Goal: Navigation & Orientation: Find specific page/section

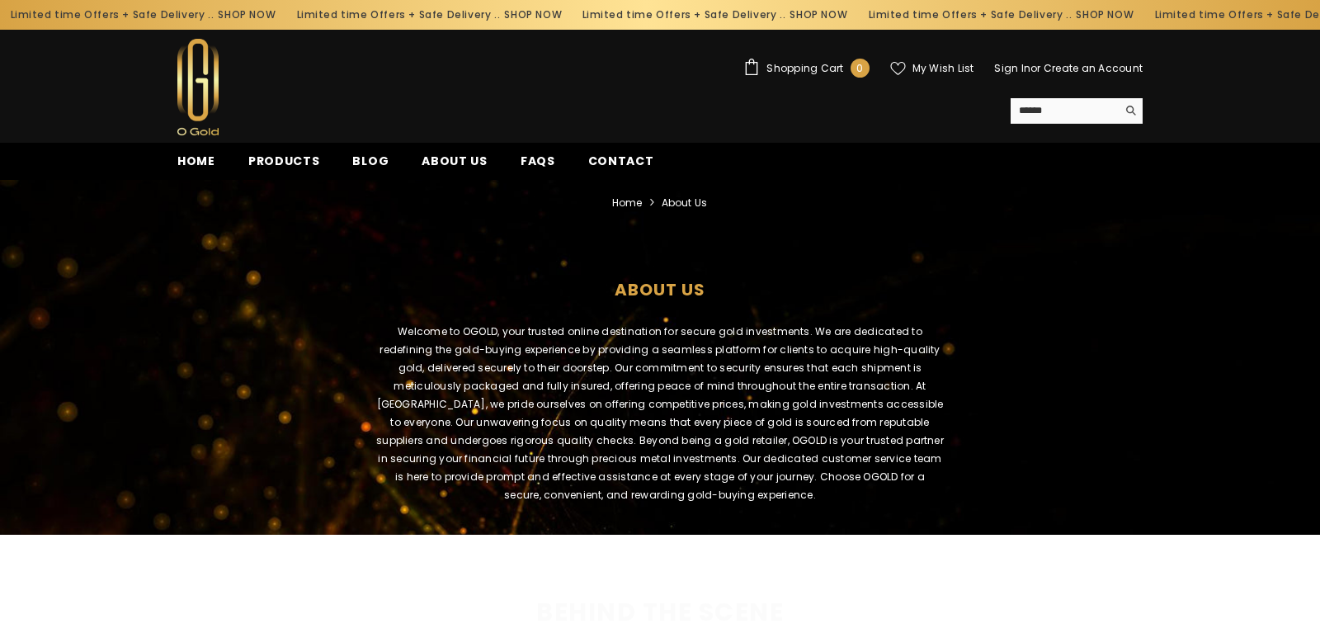
click at [631, 163] on span "Contact" at bounding box center [621, 161] width 66 height 16
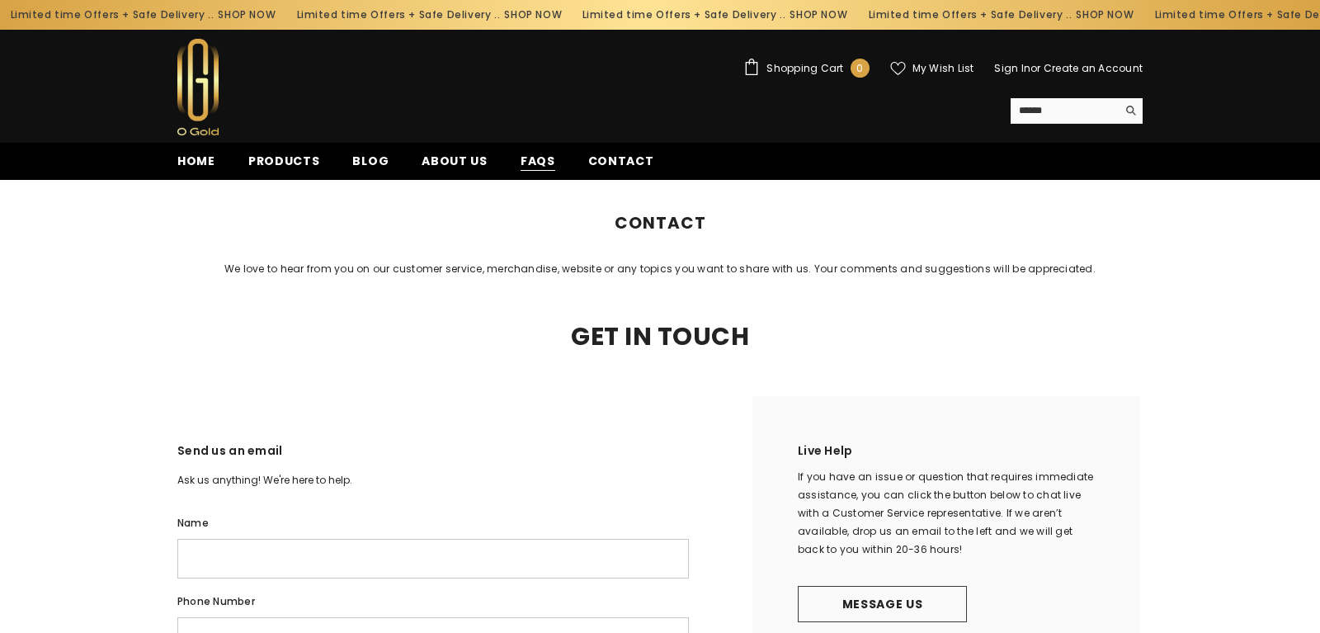
click at [520, 170] on span "FAQs" at bounding box center [537, 161] width 35 height 17
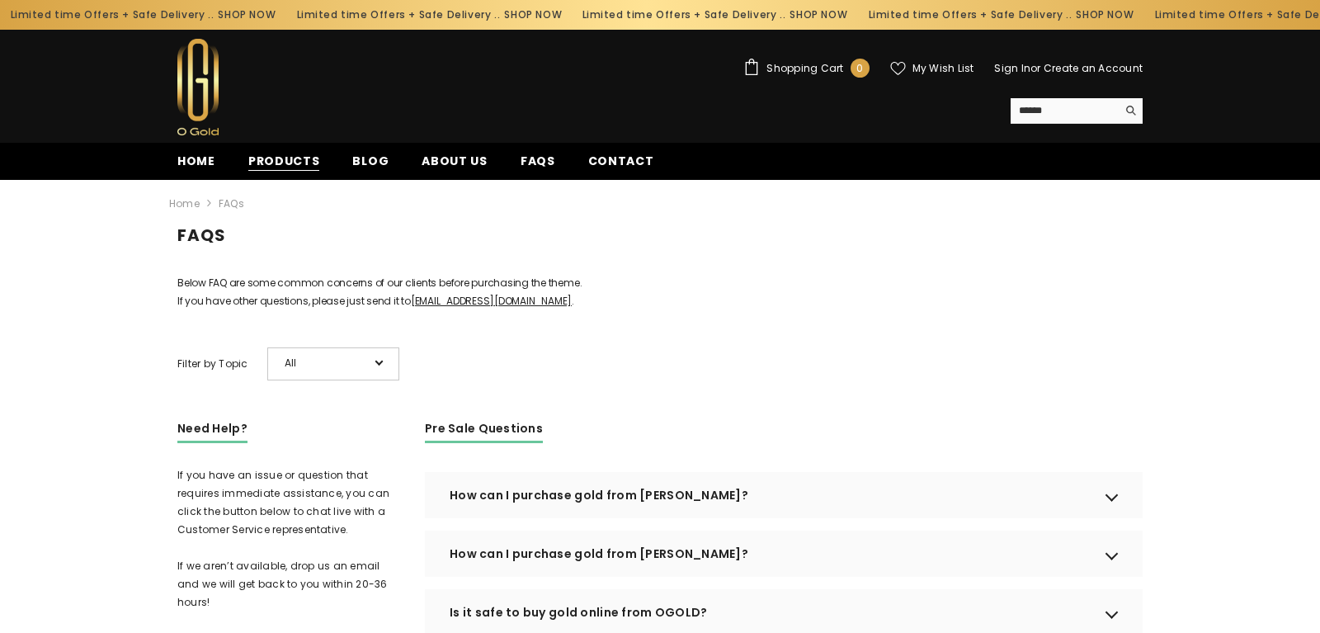
click at [259, 158] on span "Products" at bounding box center [284, 161] width 72 height 17
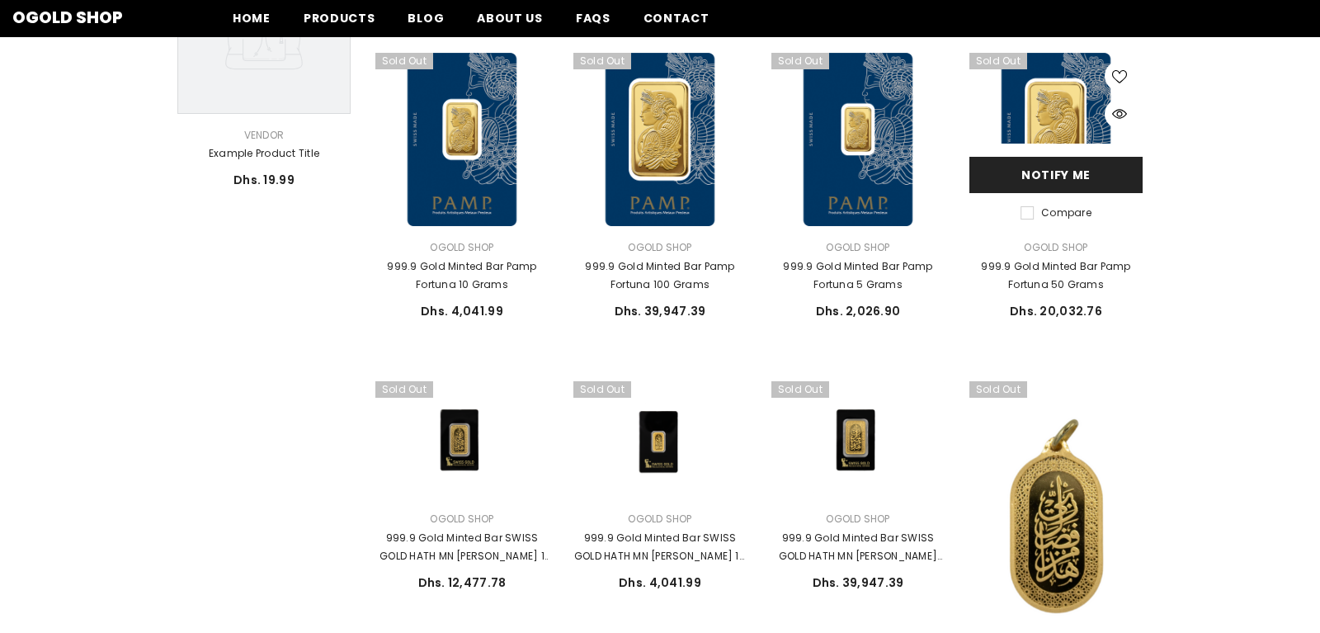
scroll to position [673, 0]
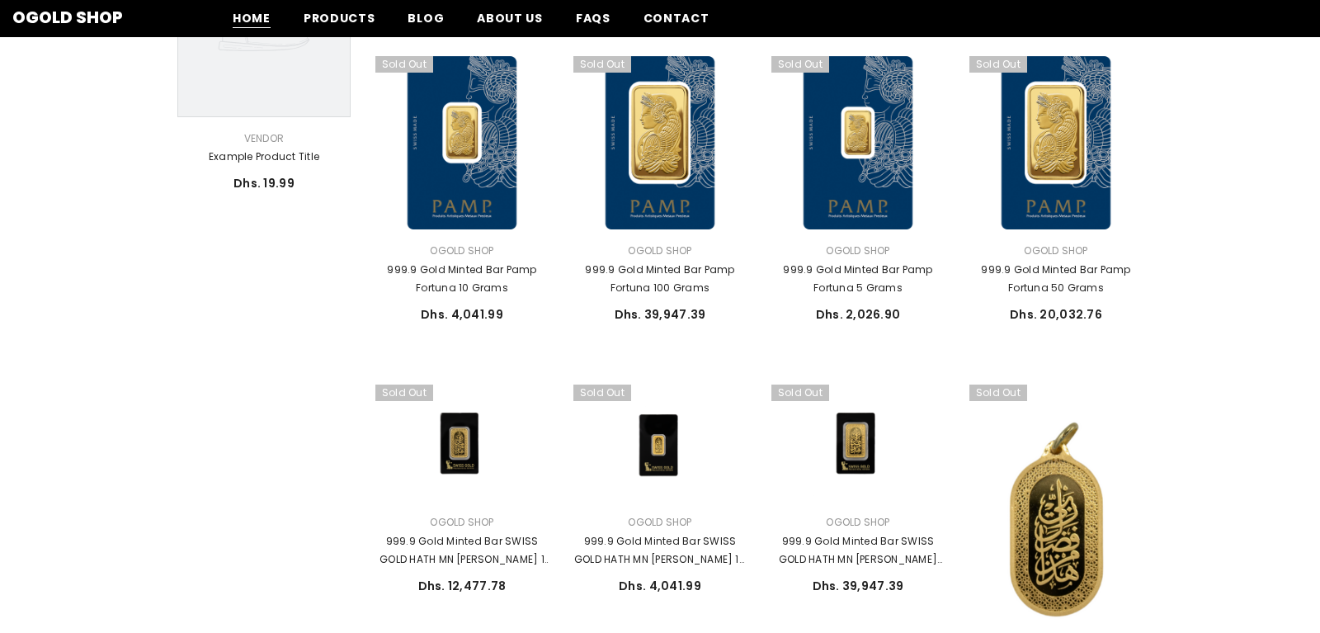
click at [237, 15] on span "Home" at bounding box center [252, 18] width 38 height 17
